Goal: Information Seeking & Learning: Find specific fact

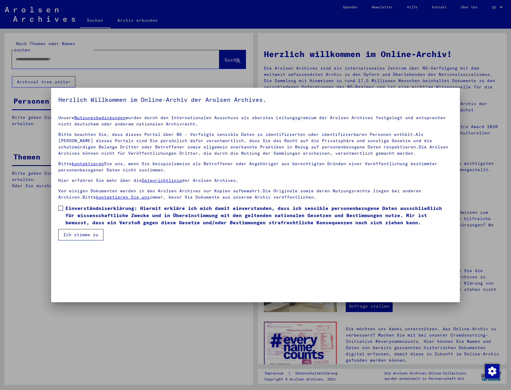
click at [61, 205] on label "Einverständniserklärung: Hiermit erkläre ich mich damit einverstanden, dass ich…" at bounding box center [255, 216] width 394 height 22
click at [81, 235] on button "Ich stimme zu" at bounding box center [80, 234] width 45 height 11
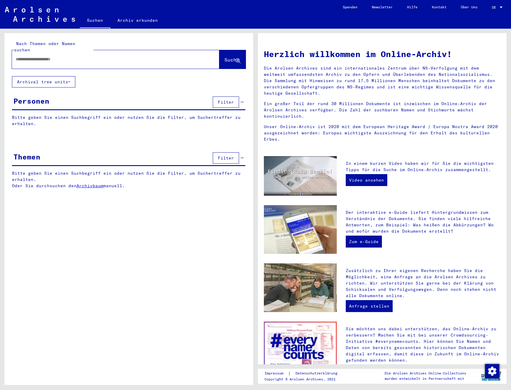
click at [128, 56] on input "text" at bounding box center [109, 59] width 186 height 6
type input "**********"
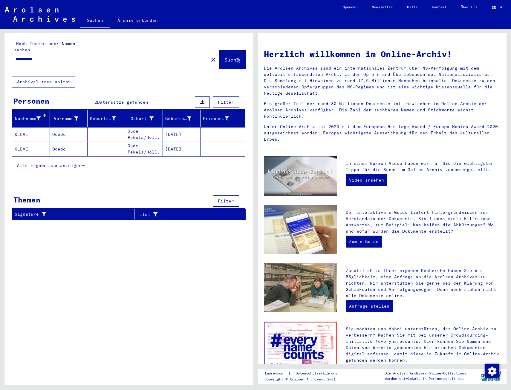
click at [54, 131] on mat-cell "Doedo" at bounding box center [69, 134] width 38 height 14
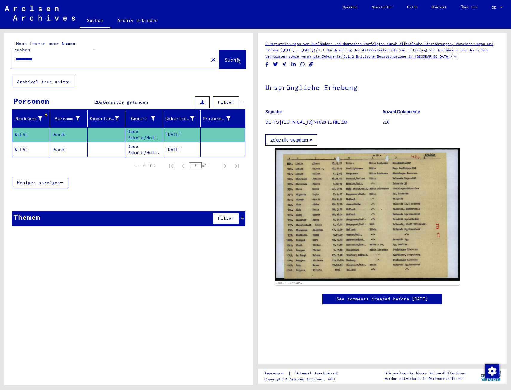
click at [73, 147] on mat-cell "Doedo" at bounding box center [69, 149] width 38 height 15
